Goal: Transaction & Acquisition: Purchase product/service

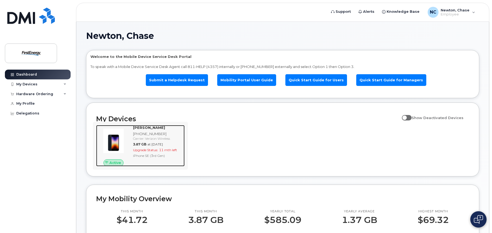
click at [163, 149] on span "11 mth left" at bounding box center [168, 150] width 18 height 4
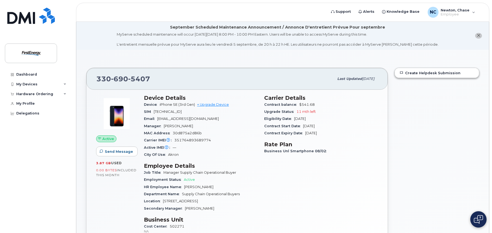
drag, startPoint x: 304, startPoint y: 126, endPoint x: 330, endPoint y: 127, distance: 25.8
click at [330, 127] on div "Contract Start Date Aug 19, 2024" at bounding box center [321, 125] width 114 height 7
drag, startPoint x: 330, startPoint y: 127, endPoint x: 325, endPoint y: 118, distance: 10.3
click at [325, 118] on div "Eligibility Date Aug 19, 2026" at bounding box center [321, 118] width 114 height 7
drag, startPoint x: 325, startPoint y: 118, endPoint x: 335, endPoint y: 136, distance: 20.5
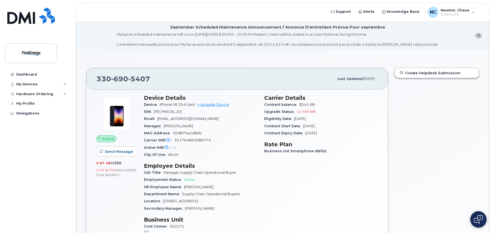
click at [332, 133] on div "Contract Expiry Date Aug 19, 2026" at bounding box center [321, 133] width 114 height 7
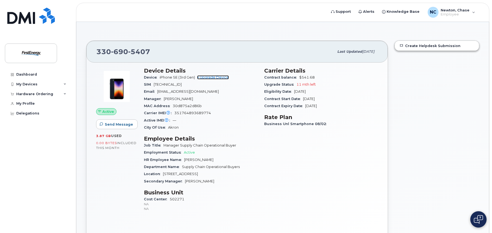
click at [217, 76] on link "+ Upgrade Device" at bounding box center [213, 77] width 32 height 4
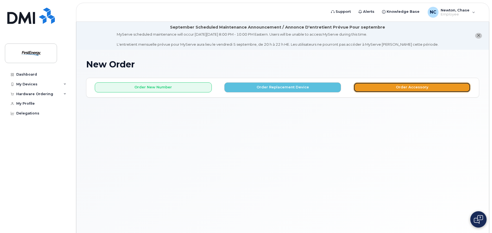
click at [420, 87] on button "Order Accessory" at bounding box center [412, 87] width 117 height 10
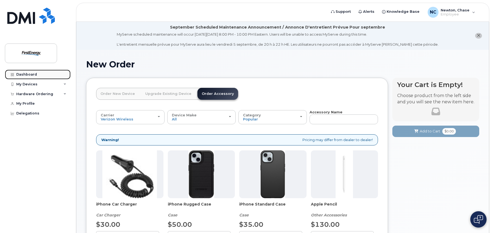
click at [29, 76] on div "Dashboard" at bounding box center [26, 74] width 21 height 4
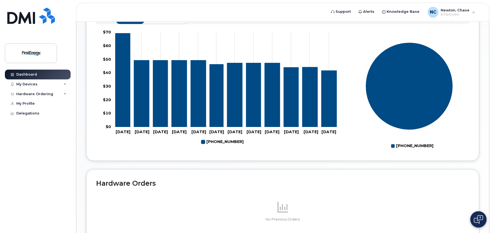
scroll to position [83, 0]
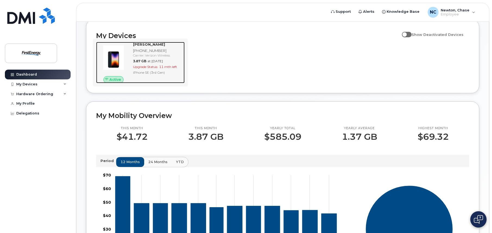
click at [149, 69] on div "Upgrade Status: 11 mth left" at bounding box center [157, 66] width 49 height 5
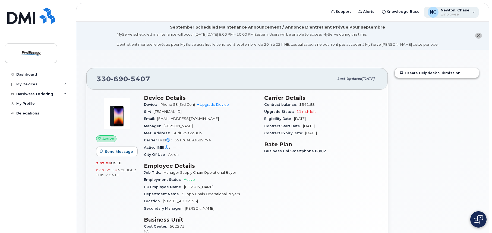
click at [464, 12] on span "Newton, Chase" at bounding box center [455, 10] width 29 height 4
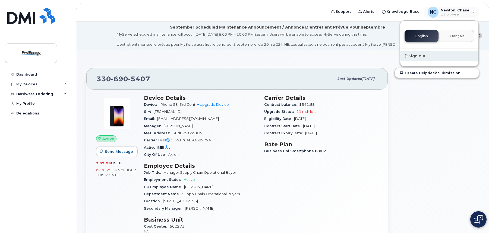
click at [414, 54] on div "Sign out" at bounding box center [439, 56] width 78 height 10
